Goal: Transaction & Acquisition: Download file/media

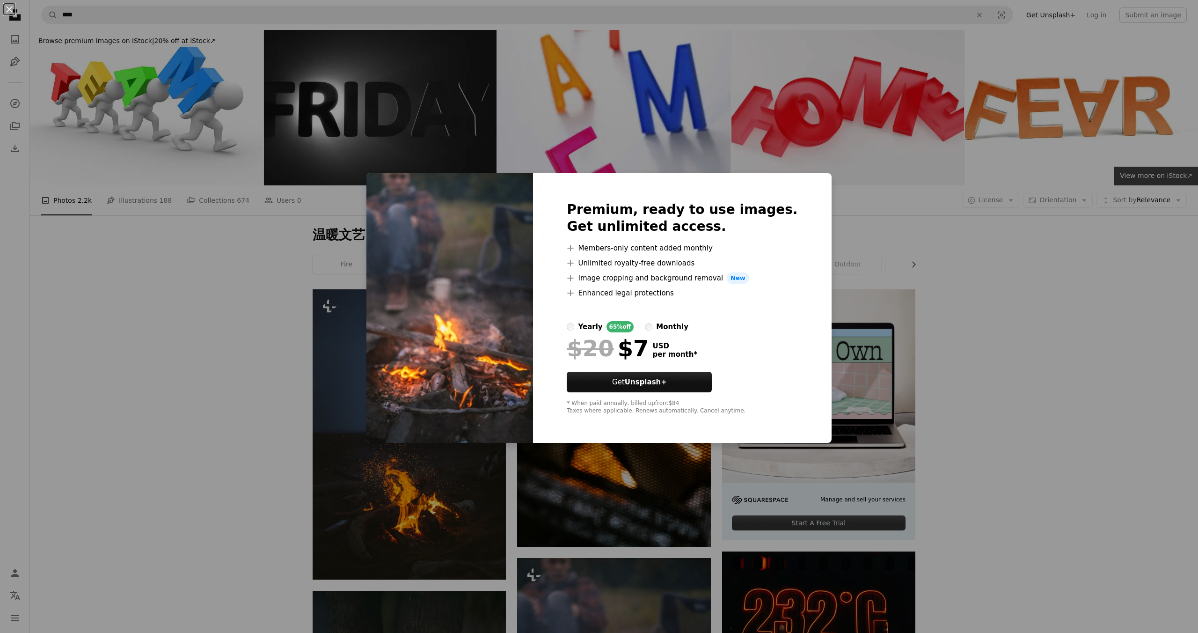
scroll to position [368, 0]
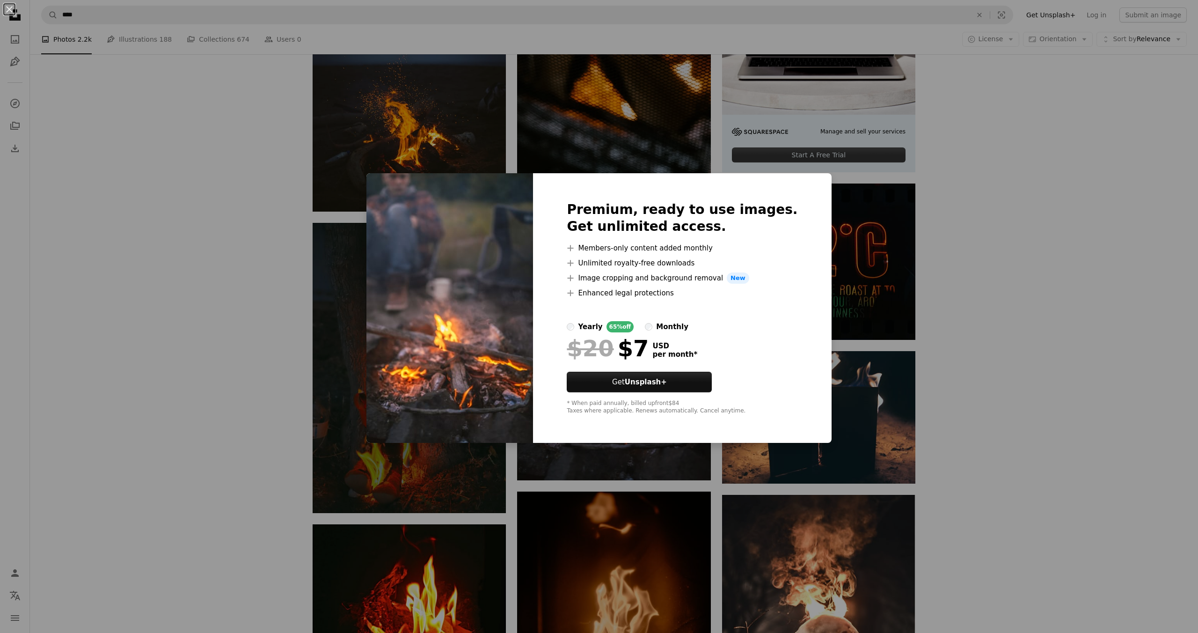
click at [796, 425] on div "Premium, ready to use images. Get unlimited access. A plus sign Members-only co…" at bounding box center [682, 308] width 298 height 270
click at [659, 229] on h2 "Premium, ready to use images. Get unlimited access." at bounding box center [682, 218] width 231 height 34
click at [407, 189] on img at bounding box center [449, 308] width 167 height 270
click at [1022, 389] on div "An X shape Premium, ready to use images. Get unlimited access. A plus sign Memb…" at bounding box center [599, 316] width 1198 height 633
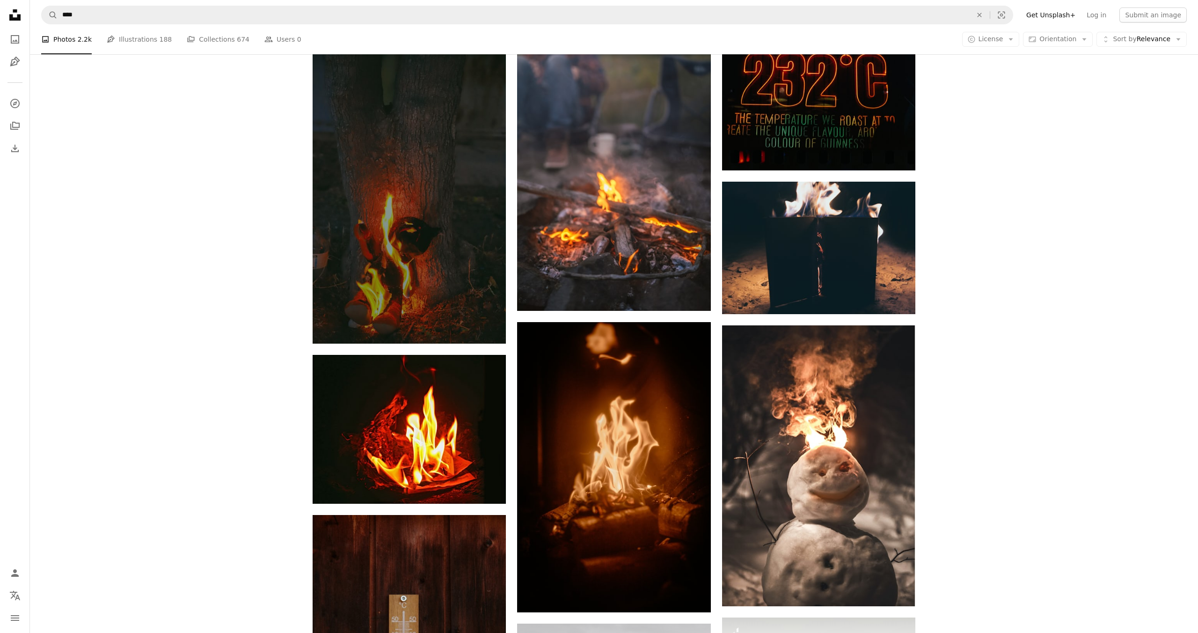
scroll to position [540, 0]
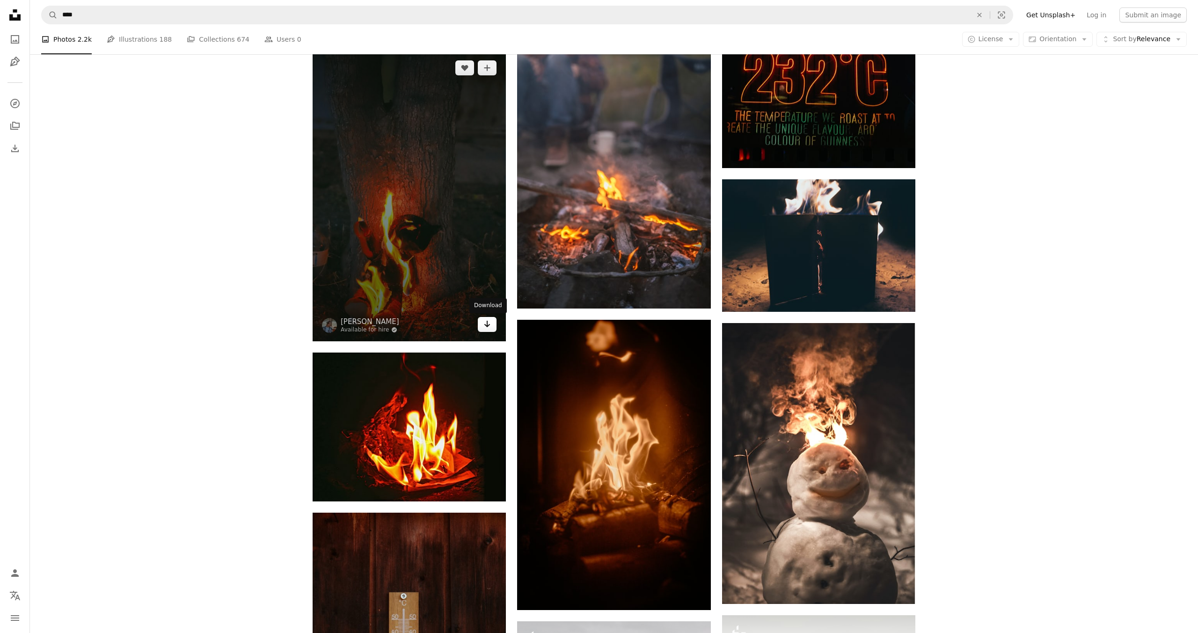
click at [487, 328] on icon "Arrow pointing down" at bounding box center [486, 323] width 7 height 11
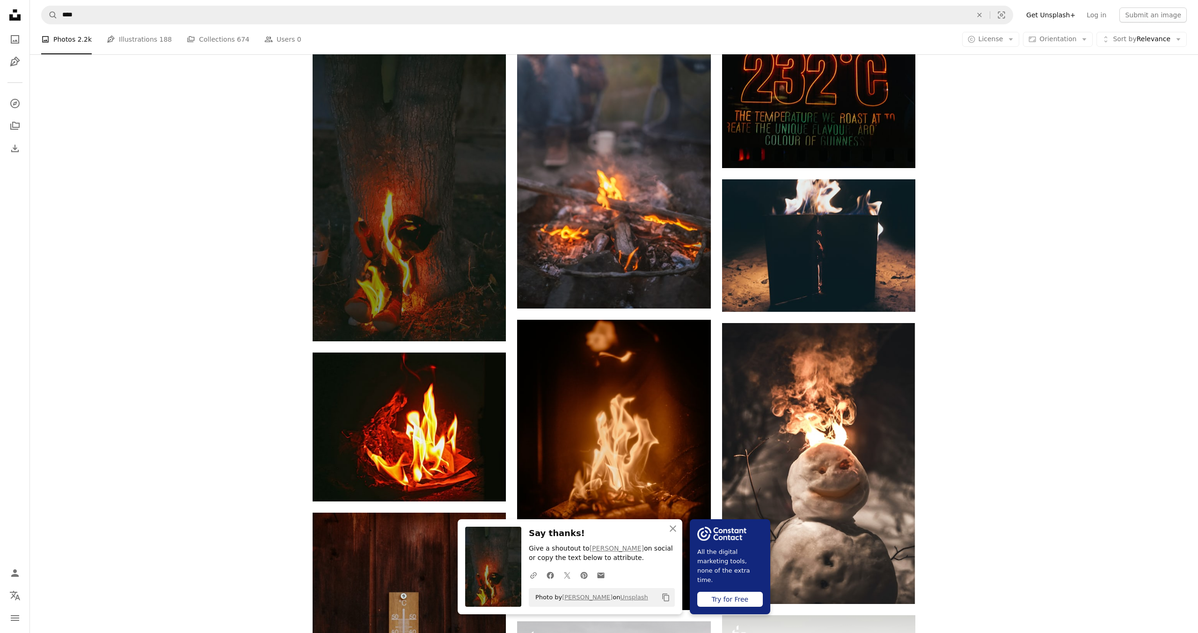
click at [978, 459] on div "Plus sign for Unsplash+ A heart A plus sign [PERSON_NAME] For Unsplash+ A lock …" at bounding box center [614, 615] width 1168 height 1731
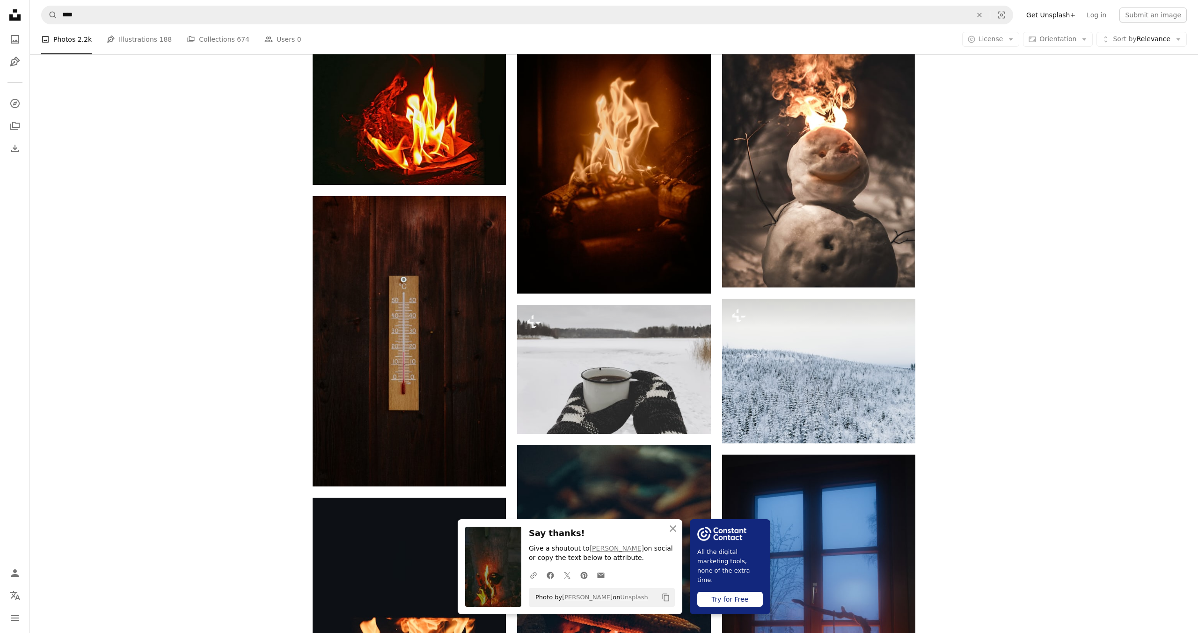
scroll to position [936, 0]
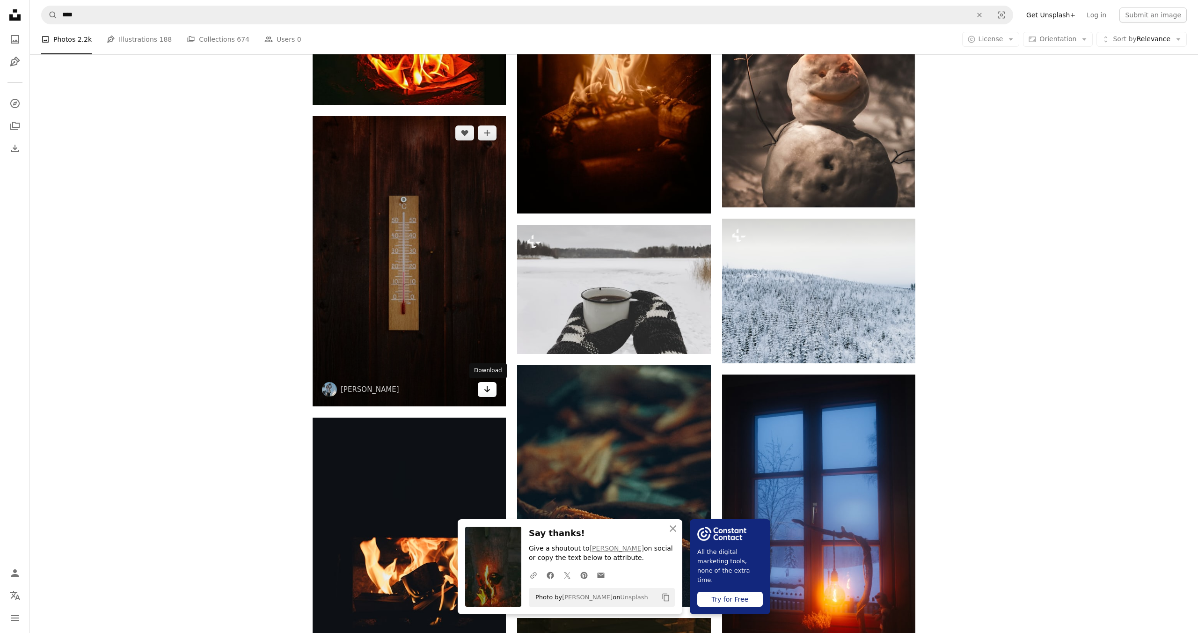
click at [489, 391] on icon "Arrow pointing down" at bounding box center [486, 388] width 7 height 11
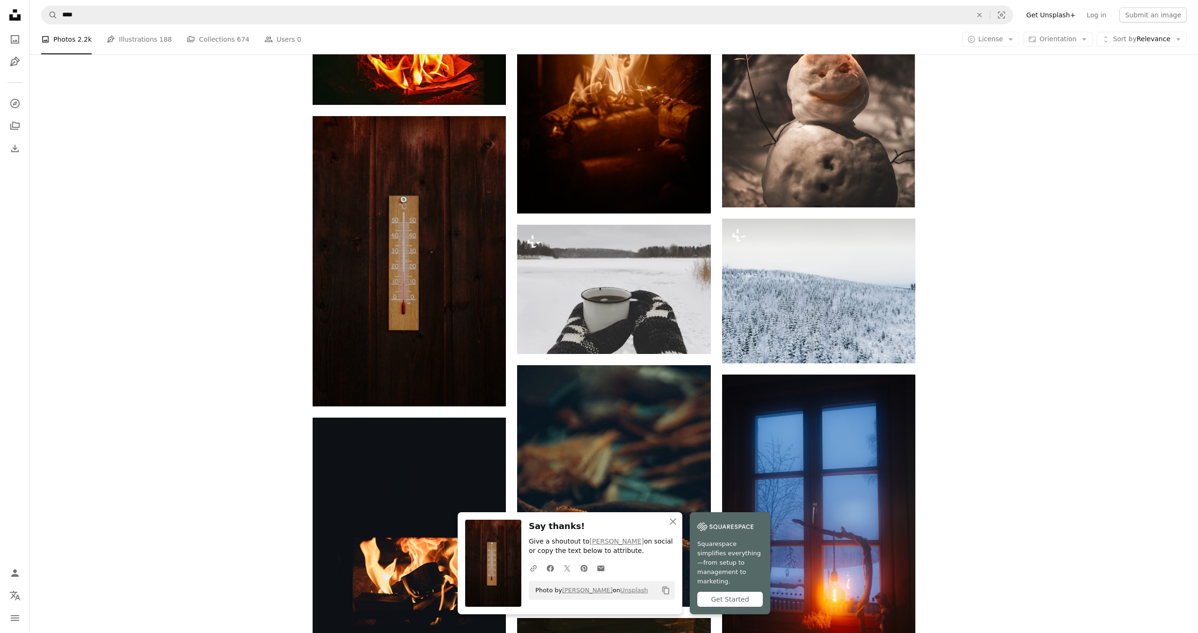
click at [1025, 299] on div "Plus sign for Unsplash+ A heart A plus sign [PERSON_NAME] For Unsplash+ A lock …" at bounding box center [614, 218] width 1168 height 1731
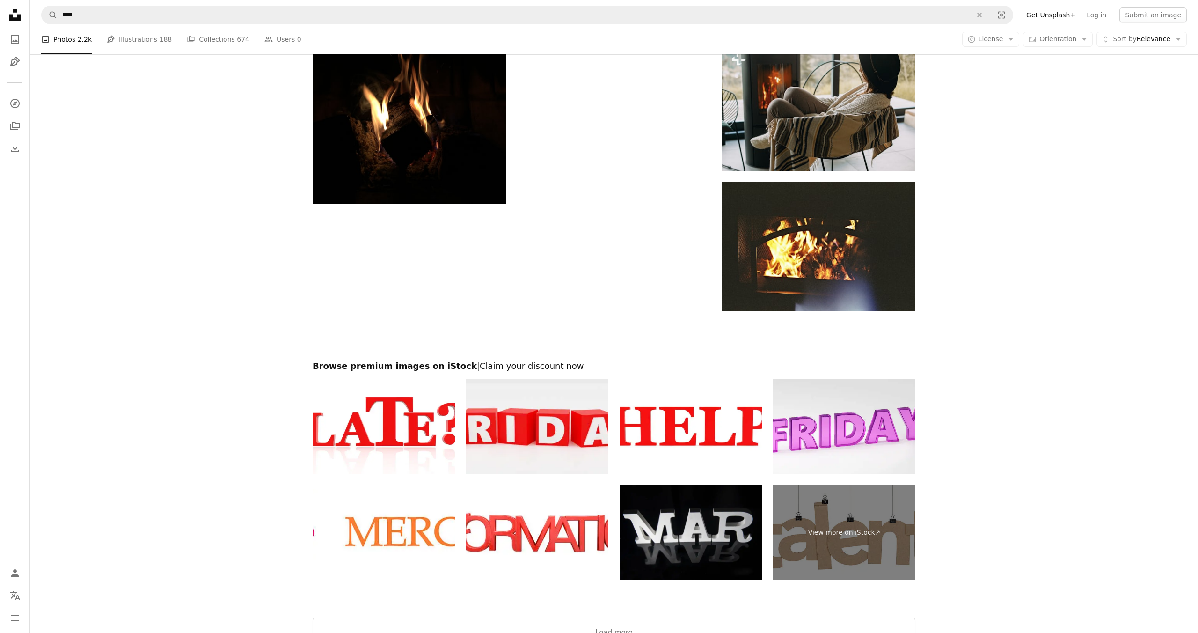
scroll to position [1832, 0]
